Goal: Information Seeking & Learning: Learn about a topic

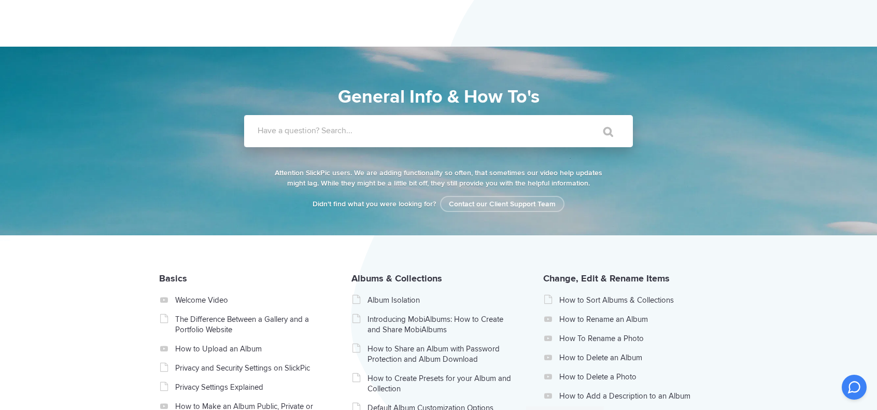
click at [556, 128] on label "Have a question? Search..." at bounding box center [452, 130] width 389 height 10
click at [556, 128] on input "Have a question? Search..." at bounding box center [417, 131] width 346 height 32
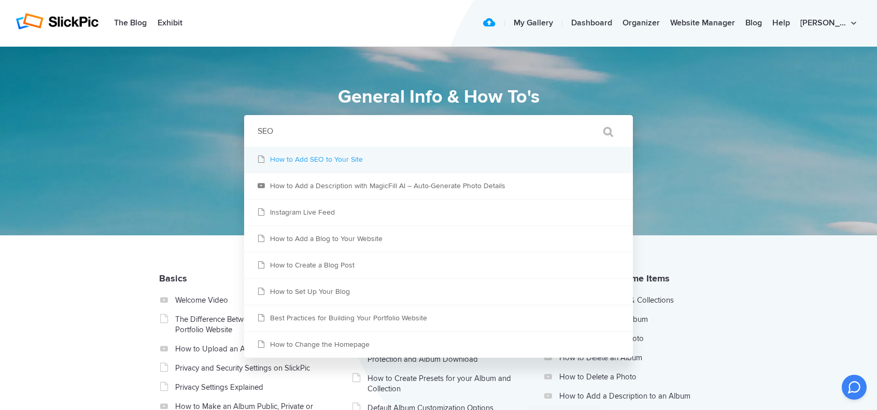
type input "SEO"
click at [336, 158] on link "How to Add SEO to Your Site" at bounding box center [438, 160] width 389 height 26
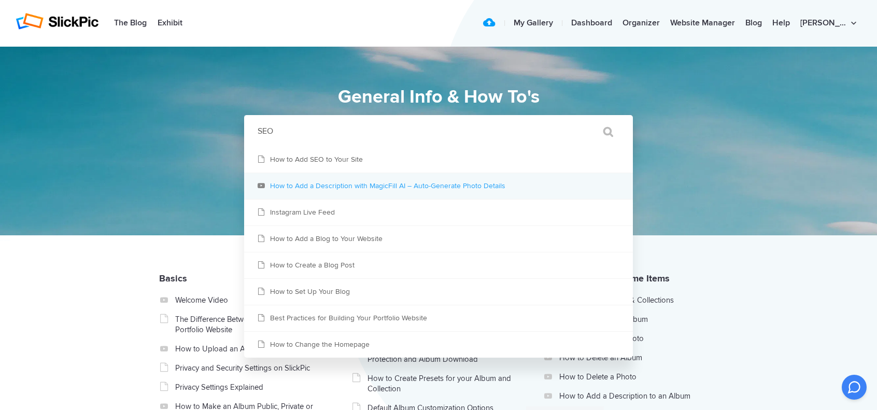
click at [456, 191] on link "How to Add a Description with MagicFill AI – Auto-Generate Photo Details" at bounding box center [438, 186] width 389 height 26
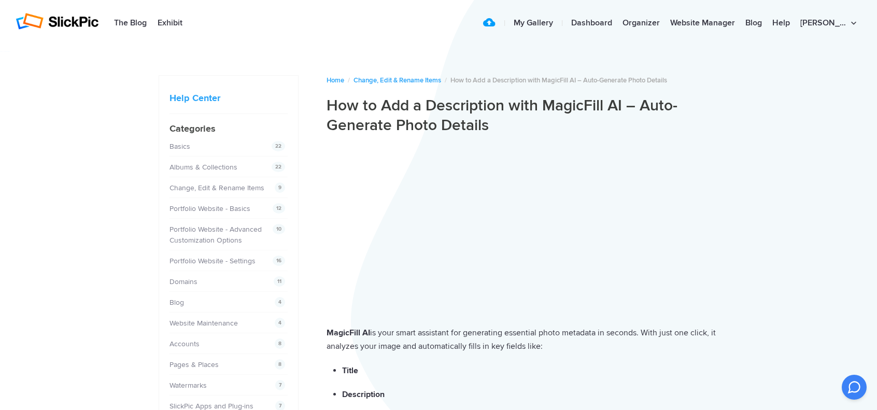
click at [331, 107] on h1 "How to Add a Description with MagicFill AI – Auto-Generate Photo Details" at bounding box center [522, 115] width 392 height 39
click at [327, 108] on h1 "How to Add a Description with MagicFill AI – Auto-Generate Photo Details" at bounding box center [522, 115] width 392 height 39
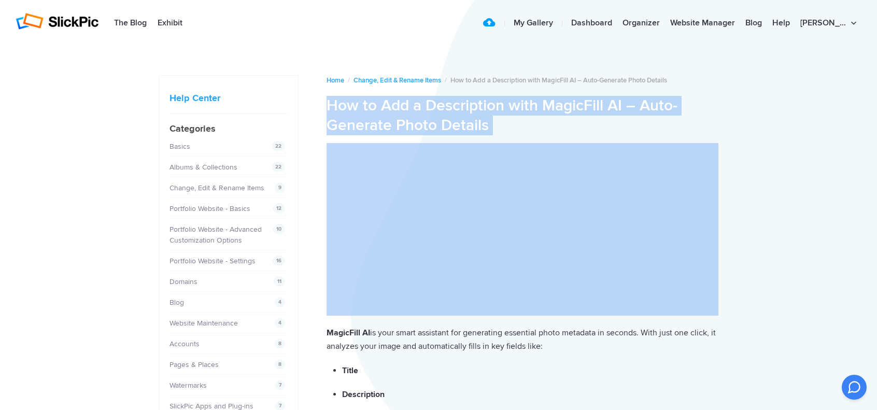
drag, startPoint x: 327, startPoint y: 108, endPoint x: 491, endPoint y: 117, distance: 163.9
click at [491, 117] on h1 "How to Add a Description with MagicFill AI – Auto-Generate Photo Details" at bounding box center [522, 115] width 392 height 39
copy article "How to Add a Description with MagicFill AI – Auto-Generate Photo Details"
